Goal: Book appointment/travel/reservation

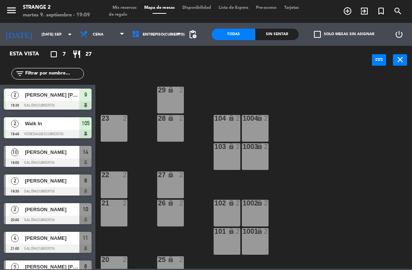
scroll to position [16, 0]
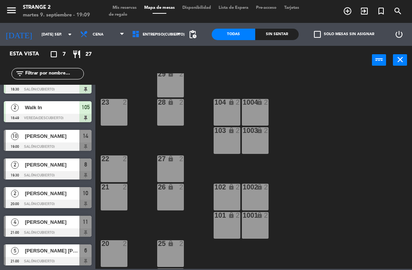
click at [43, 136] on span "[PERSON_NAME]" at bounding box center [52, 136] width 55 height 8
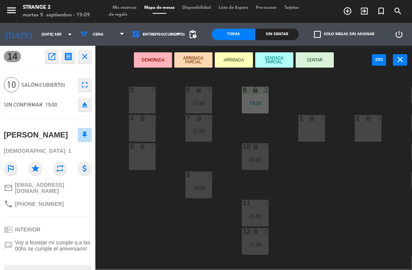
scroll to position [0, 0]
click at [86, 52] on icon "close" at bounding box center [84, 56] width 9 height 9
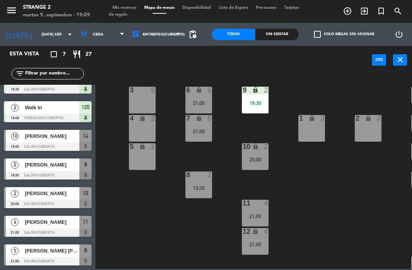
scroll to position [16, 0]
click at [75, 141] on div "[PERSON_NAME]" at bounding box center [51, 136] width 55 height 13
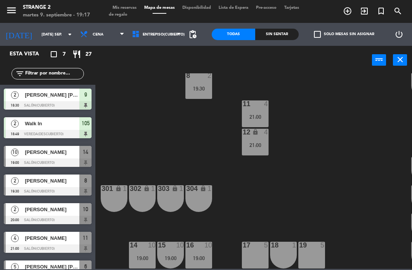
scroll to position [99, 0]
click at [311, 256] on div "19:00" at bounding box center [311, 257] width 27 height 5
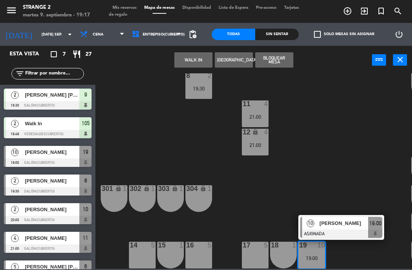
click at [354, 225] on span "[PERSON_NAME]" at bounding box center [344, 223] width 49 height 8
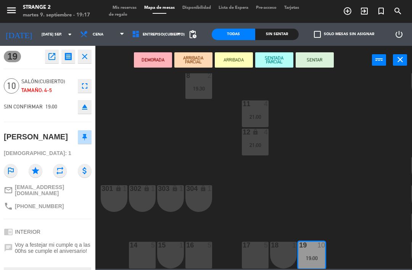
click at [320, 57] on button "SENTAR" at bounding box center [315, 59] width 38 height 15
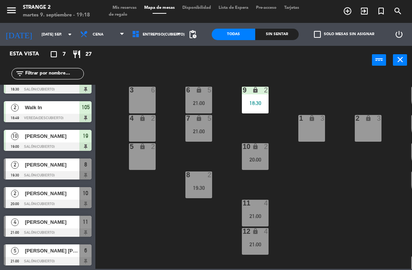
scroll to position [0, 0]
click at [267, 216] on div "21:00" at bounding box center [255, 215] width 27 height 5
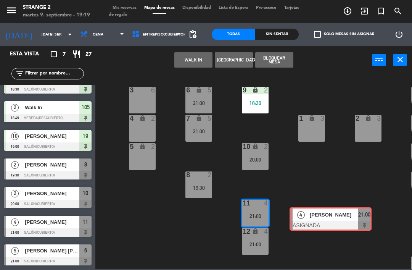
scroll to position [0, 6]
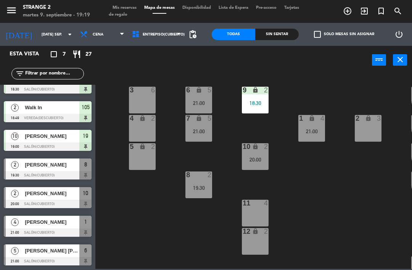
click at [317, 131] on div "21:00" at bounding box center [311, 131] width 27 height 5
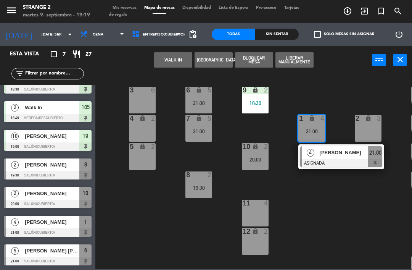
click at [372, 133] on div "2 lock 3" at bounding box center [368, 128] width 27 height 27
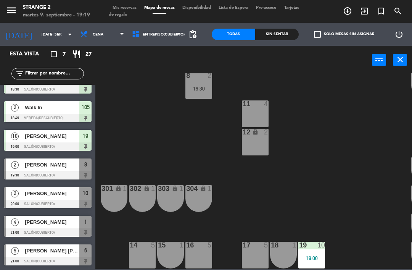
scroll to position [99, 0]
click at [265, 114] on div "11 4" at bounding box center [255, 113] width 27 height 27
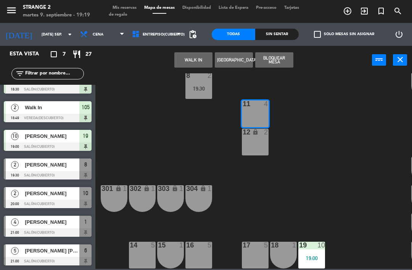
click at [261, 119] on div "11 4" at bounding box center [255, 113] width 27 height 27
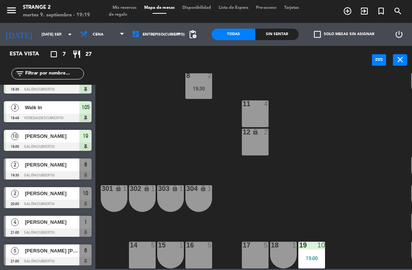
click at [262, 147] on div "12 lock 2" at bounding box center [255, 142] width 27 height 27
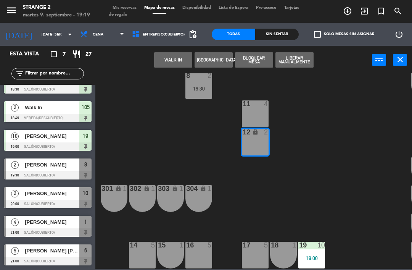
click at [261, 114] on div "11 4" at bounding box center [255, 113] width 27 height 27
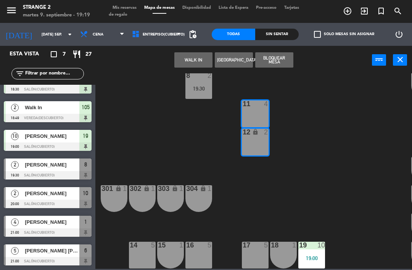
click at [194, 65] on button "WALK IN" at bounding box center [193, 59] width 38 height 15
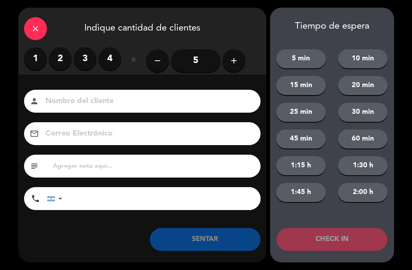
click at [61, 59] on label "2" at bounding box center [60, 58] width 23 height 23
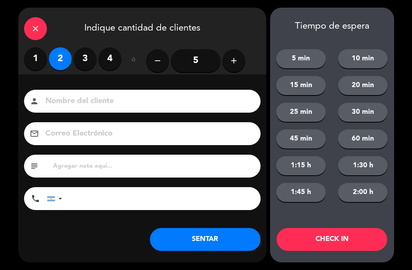
click at [108, 60] on label "4" at bounding box center [109, 58] width 23 height 23
click at [229, 237] on button "SENTAR" at bounding box center [205, 239] width 111 height 23
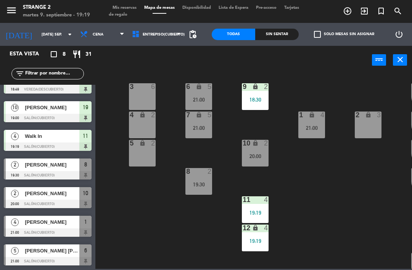
scroll to position [3, 0]
click at [256, 160] on div "10 lock 2 20:00" at bounding box center [255, 153] width 27 height 27
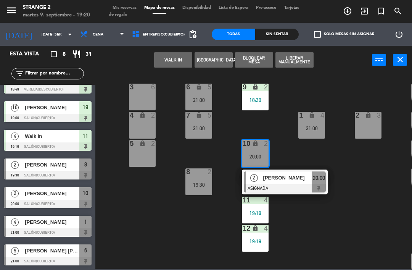
scroll to position [45, 0]
click at [196, 188] on div "8 2 19:30" at bounding box center [198, 181] width 27 height 27
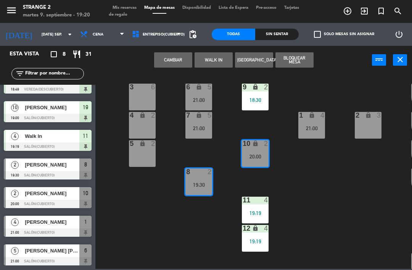
click at [202, 183] on div "19:30" at bounding box center [198, 184] width 27 height 5
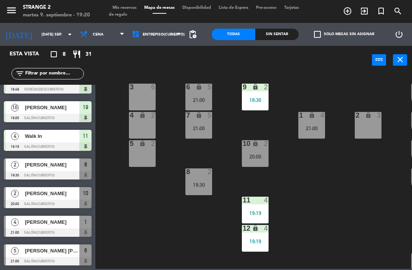
click at [212, 181] on div "8 2 19:30" at bounding box center [198, 181] width 27 height 27
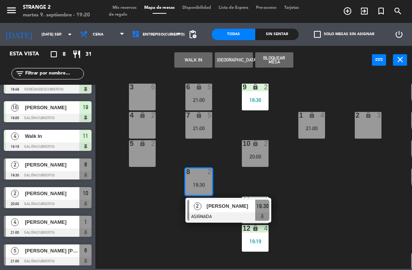
click at [203, 183] on div "19:30" at bounding box center [198, 184] width 27 height 5
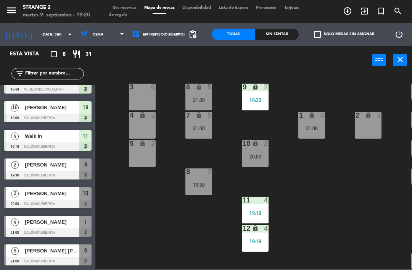
click at [73, 169] on div "[PERSON_NAME]" at bounding box center [51, 164] width 55 height 13
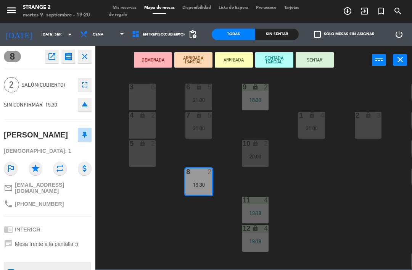
click at [82, 58] on icon "close" at bounding box center [84, 56] width 9 height 9
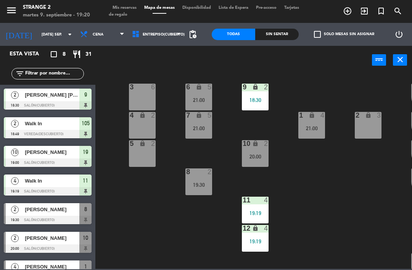
click at [175, 31] on span "Entrepiso(Cubierto)" at bounding box center [156, 34] width 57 height 17
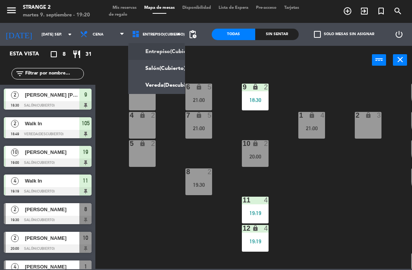
click at [174, 53] on ng-component "menu Strange 2 martes 9. septiembre - 19:20 Mis reservas Mapa de mesas Disponib…" at bounding box center [206, 134] width 412 height 269
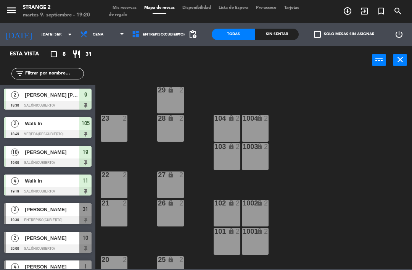
scroll to position [0, 0]
click at [154, 33] on span "Entrepiso(Cubierto)" at bounding box center [164, 34] width 42 height 4
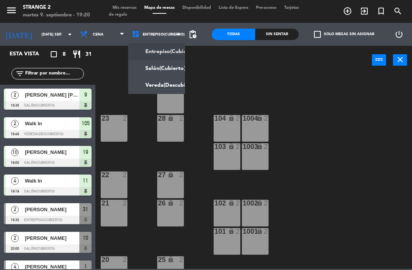
click at [158, 67] on ng-component "menu Strange 2 martes 9. septiembre - 19:20 Mis reservas Mapa de mesas Disponib…" at bounding box center [206, 134] width 412 height 269
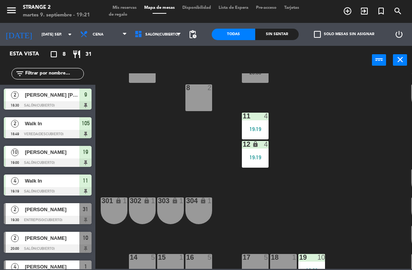
scroll to position [89, 0]
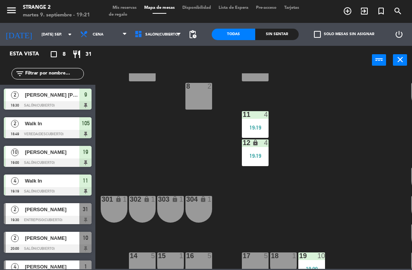
click at [340, 212] on div "3 6 6 lock 5 21:00 9 lock 2 18:30 207 lock 1 4 lock 2 7 lock 5 21:00 206 lock 1…" at bounding box center [256, 170] width 313 height 195
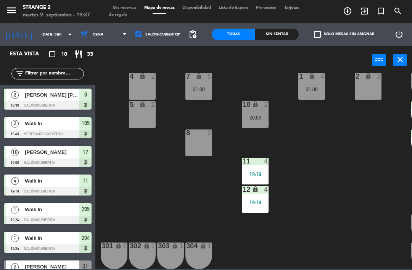
scroll to position [26, 2]
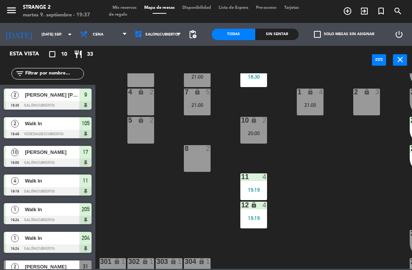
click at [134, 33] on icon at bounding box center [139, 34] width 11 height 8
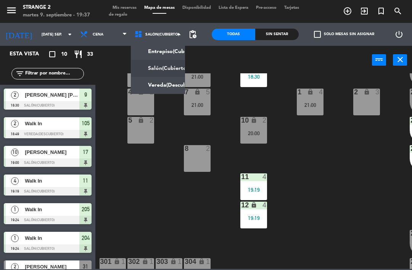
click at [109, 80] on div "3 6 6 lock 5 21:00 9 lock 2 18:30 207 lock 1 4 lock 2 7 lock 5 21:00 206 lock 1…" at bounding box center [256, 170] width 313 height 195
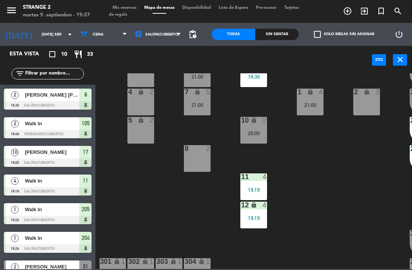
click at [301, 171] on div "3 6 6 lock 5 21:00 9 lock 2 18:30 207 lock 1 4 lock 2 7 lock 5 21:00 206 lock 1…" at bounding box center [256, 170] width 313 height 195
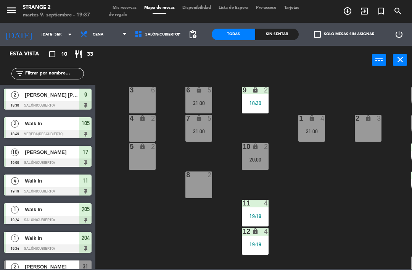
scroll to position [0, 0]
click at [177, 0] on div "menu Strange 2 martes 9. septiembre - 19:43 Mis reservas Mapa de mesas Disponib…" at bounding box center [206, 11] width 412 height 23
